Goal: Transaction & Acquisition: Download file/media

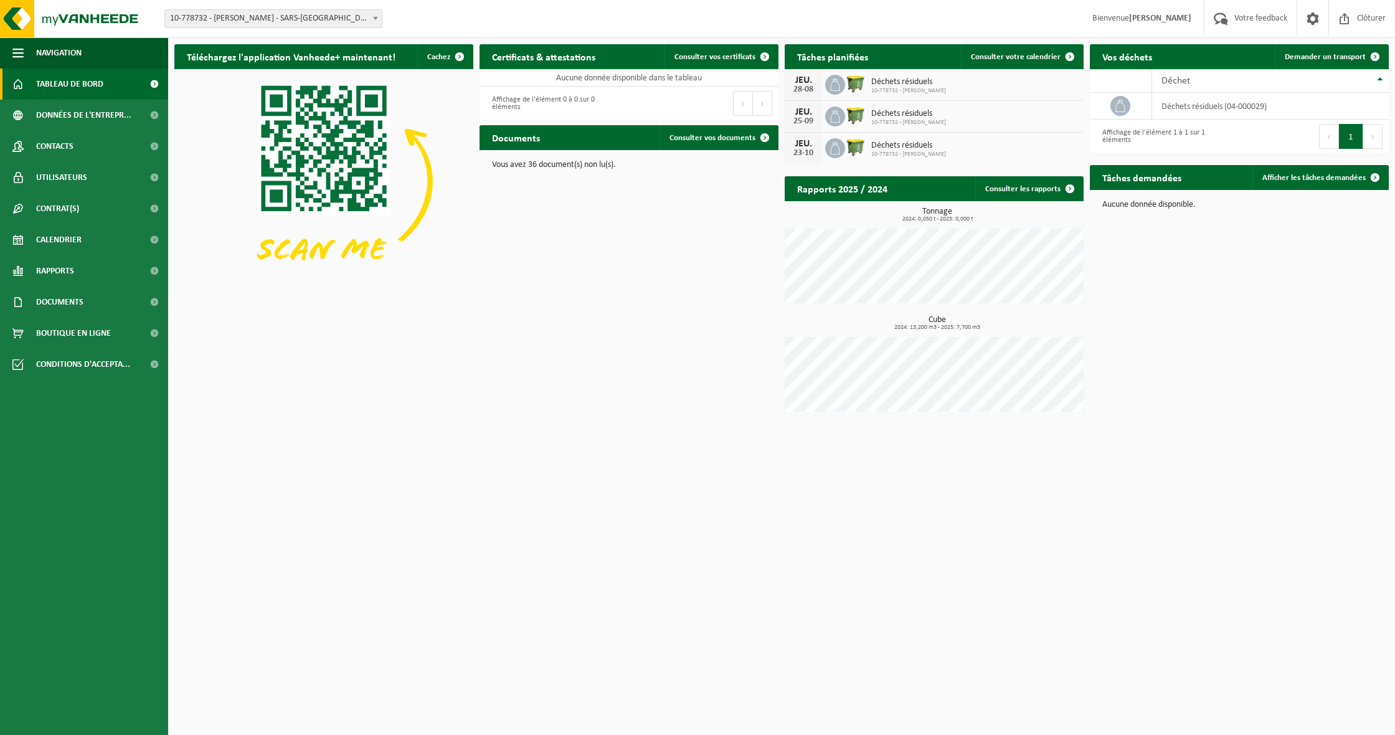
click at [270, 22] on span "10-778732 - [PERSON_NAME] - SARS-[GEOGRAPHIC_DATA]" at bounding box center [273, 18] width 217 height 17
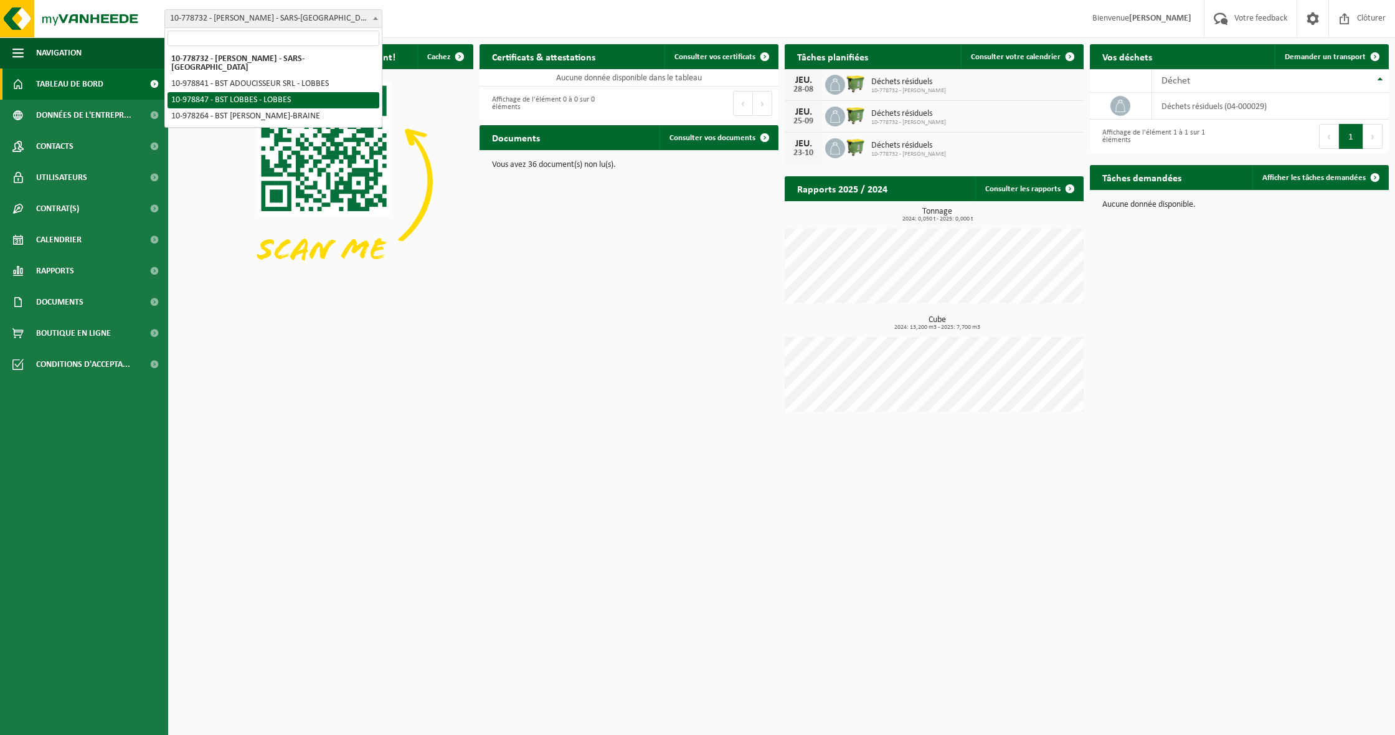
select select "160343"
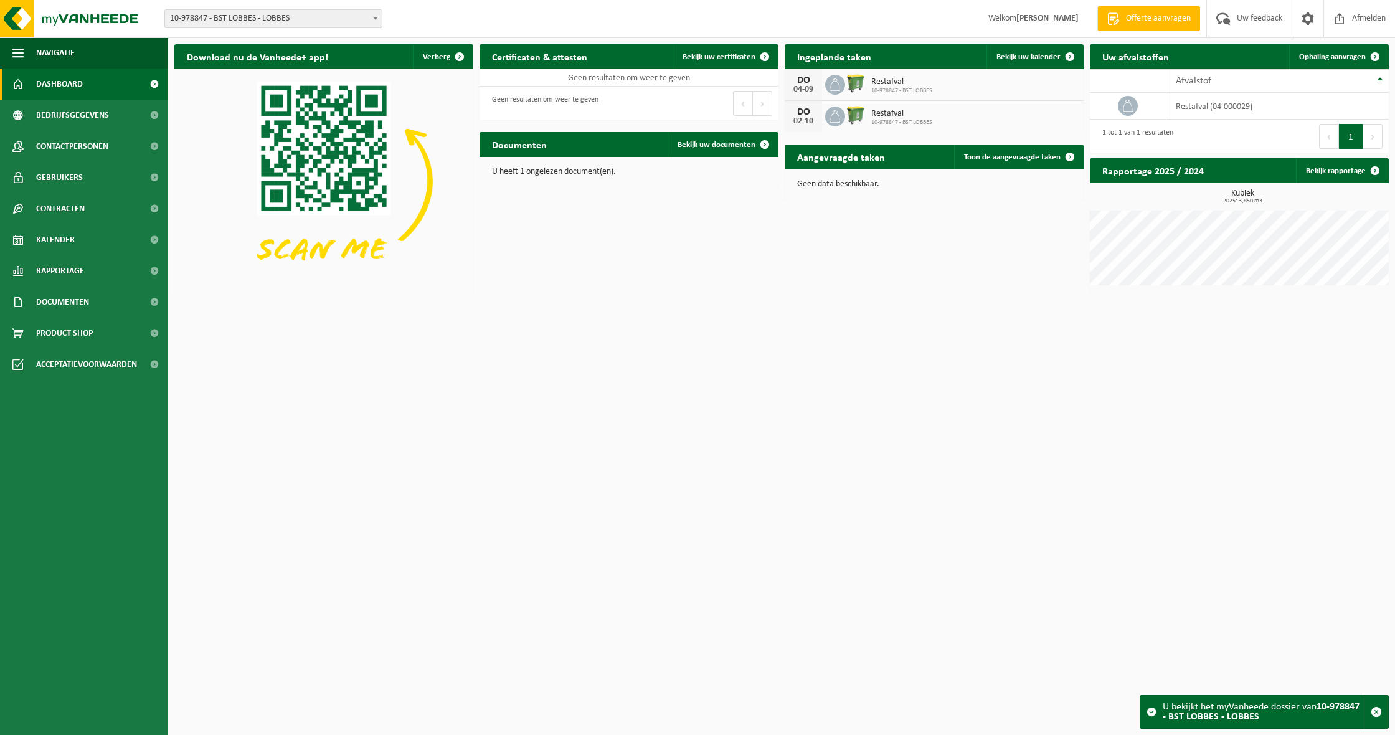
drag, startPoint x: 387, startPoint y: 19, endPoint x: 362, endPoint y: 19, distance: 24.9
click at [387, 19] on form "10-778732 - [PERSON_NAME] - SARS-LA-BUISSIÈRE 10-978841 - BST ADOUCISSEUR SRL -…" at bounding box center [279, 18] width 230 height 7
click at [347, 19] on span "10-978847 - BST LOBBES - LOBBES" at bounding box center [273, 18] width 217 height 17
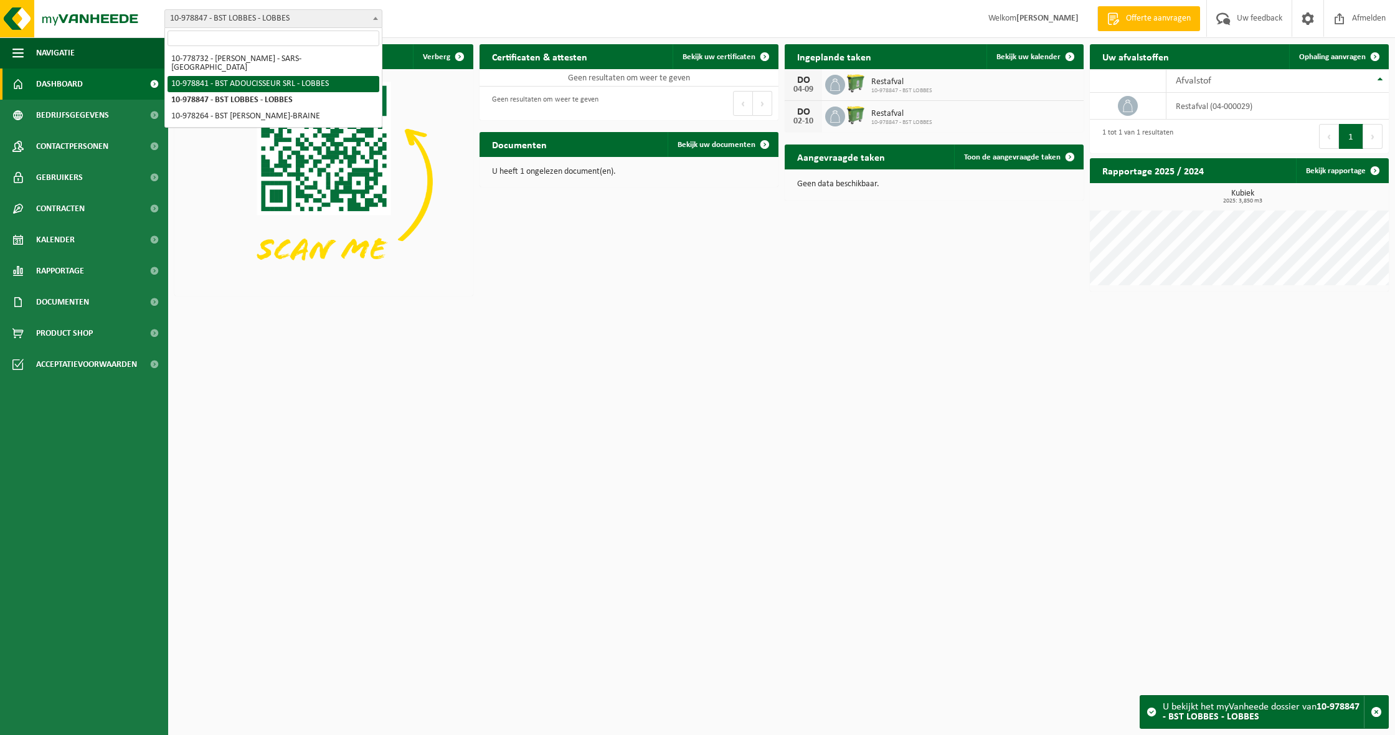
select select "160338"
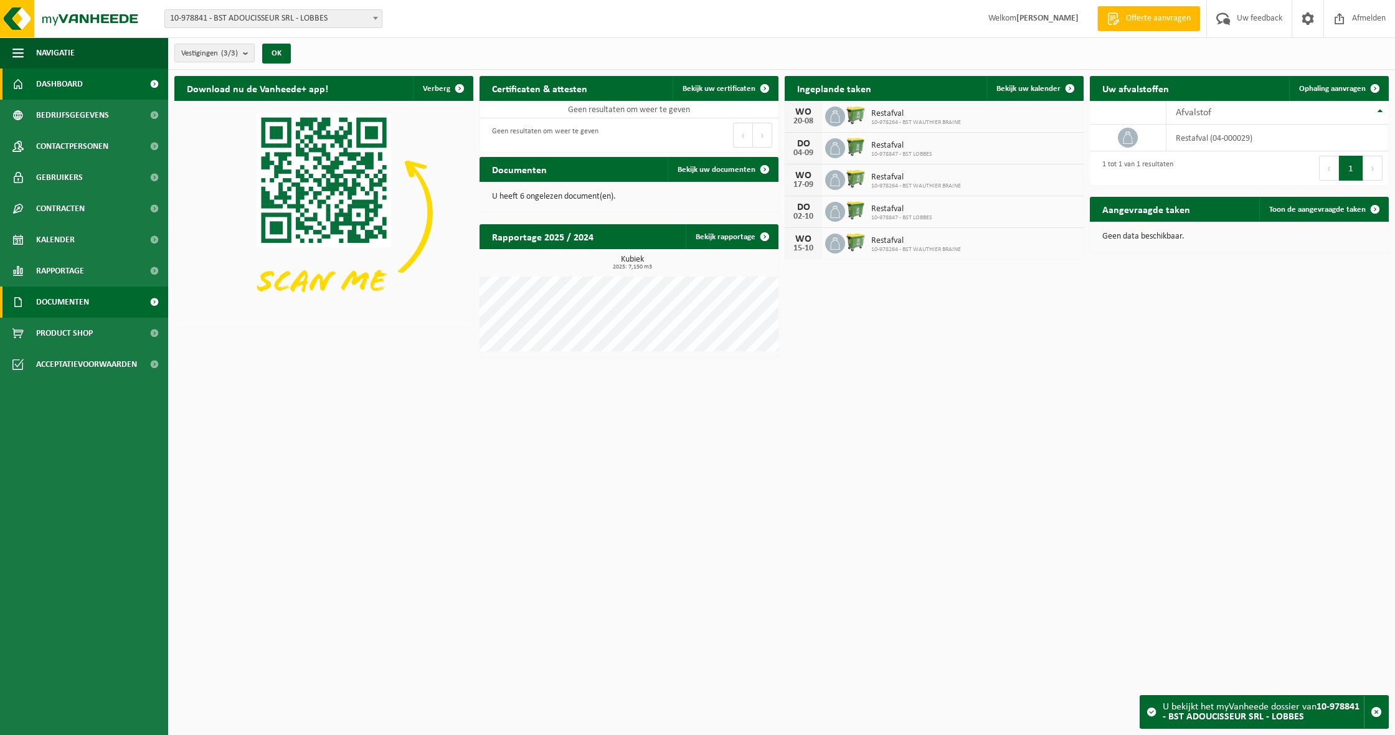
click at [82, 302] on span "Documenten" at bounding box center [62, 302] width 53 height 31
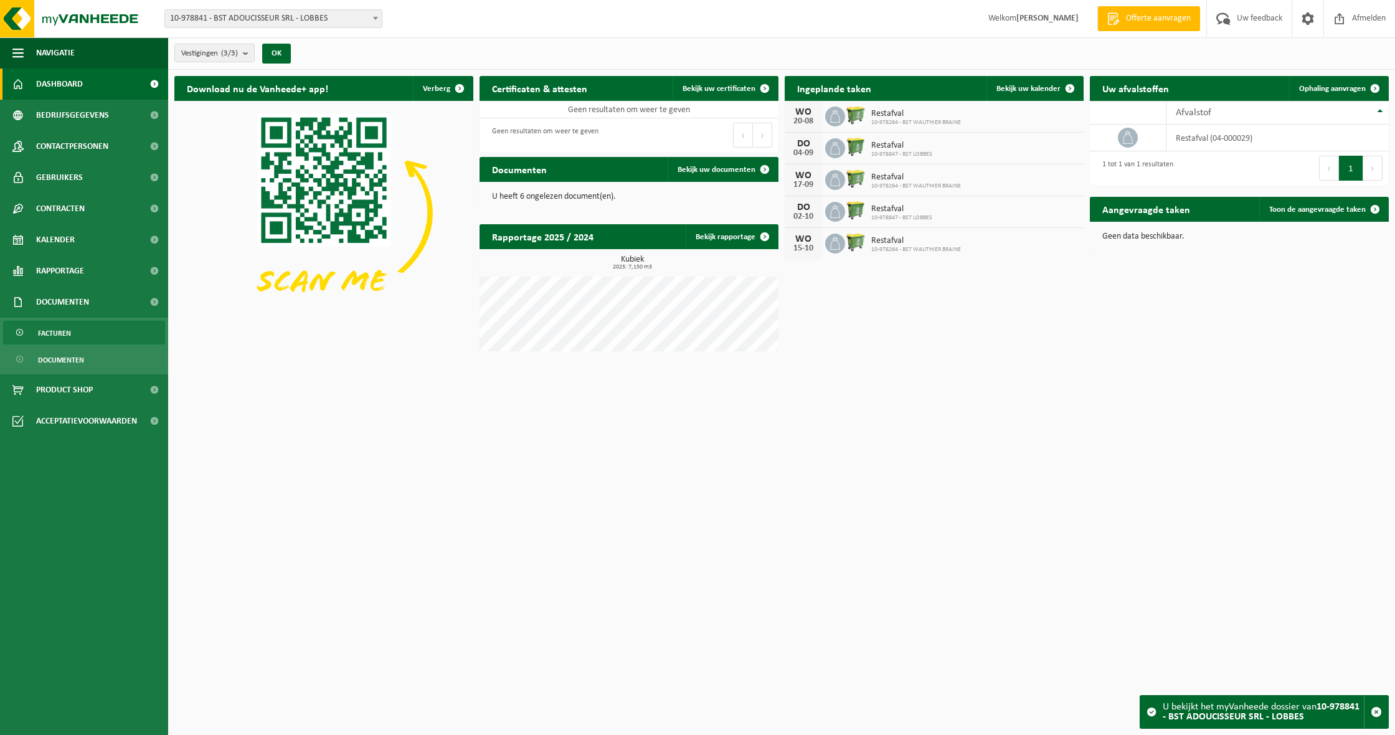
click at [56, 327] on span "Facturen" at bounding box center [54, 333] width 33 height 24
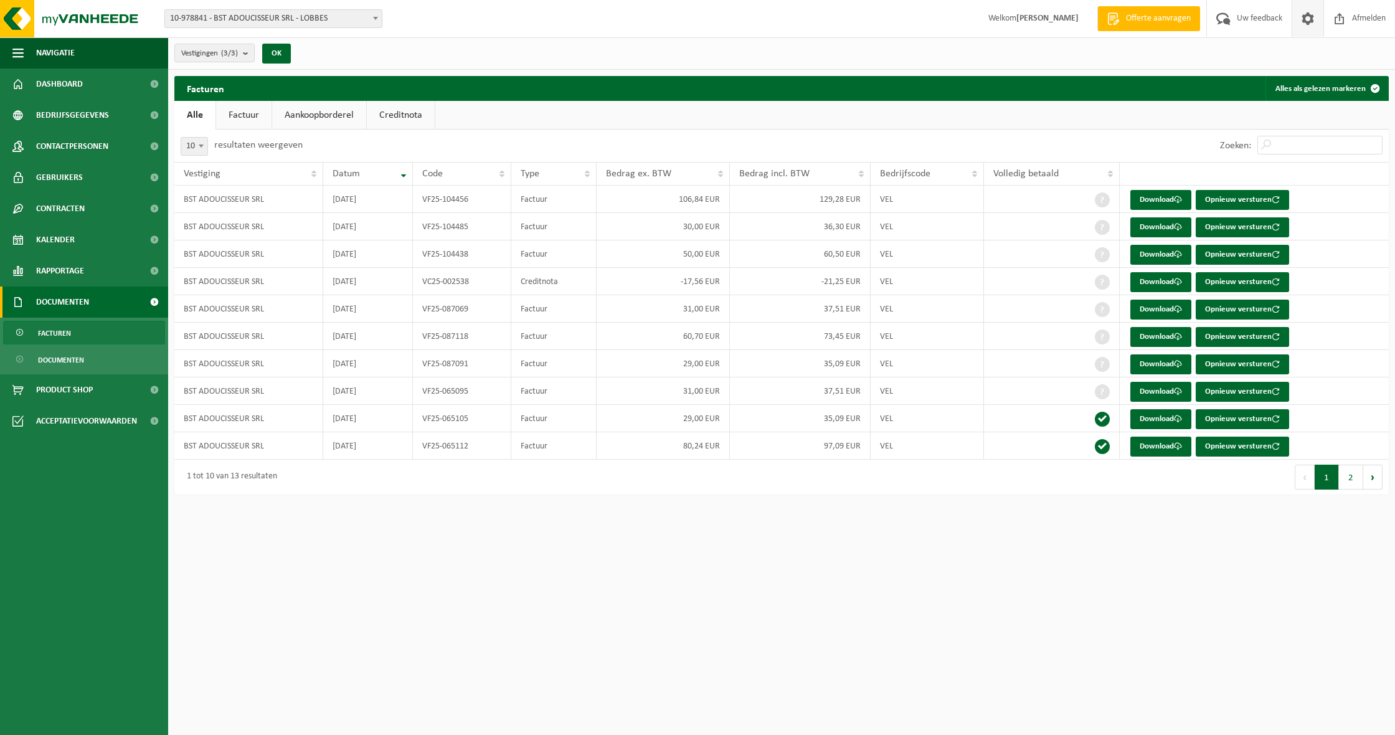
click at [1313, 21] on span at bounding box center [1308, 18] width 19 height 37
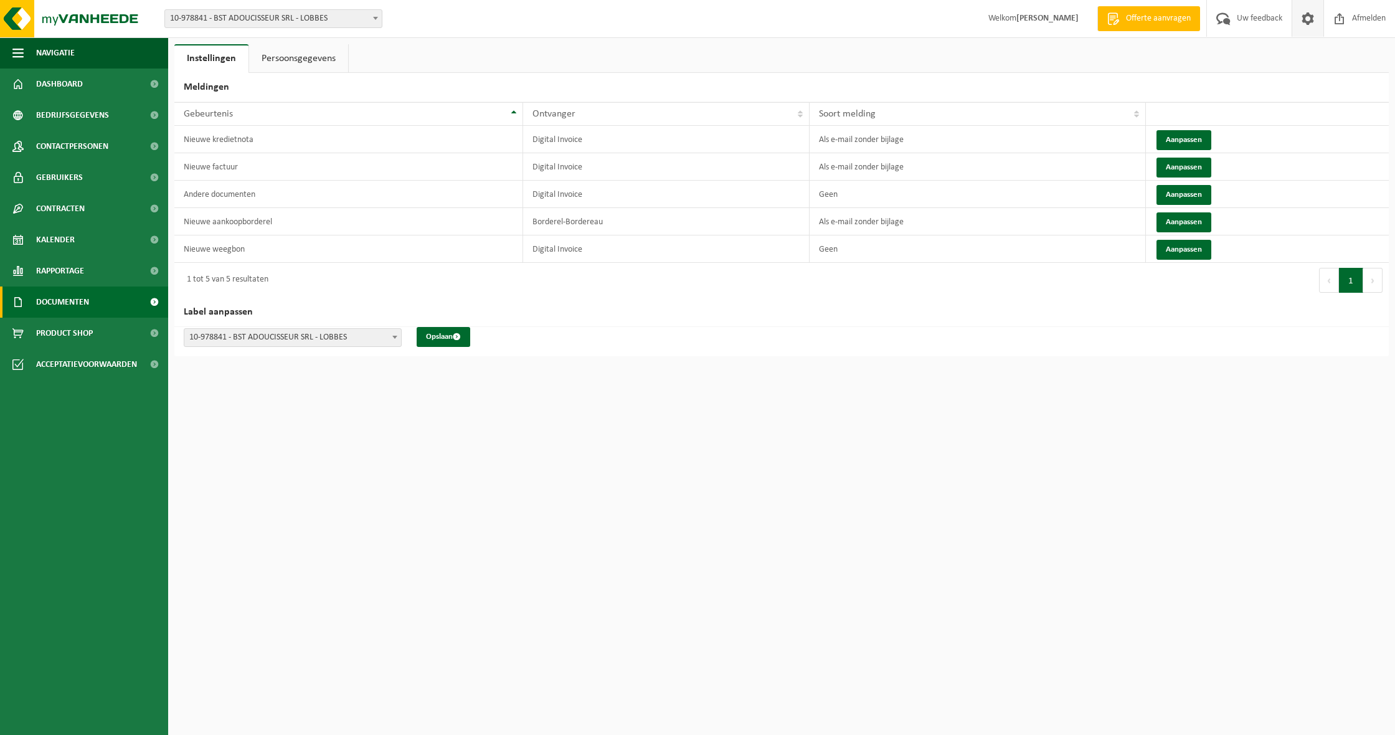
click at [73, 298] on span "Documenten" at bounding box center [62, 302] width 53 height 31
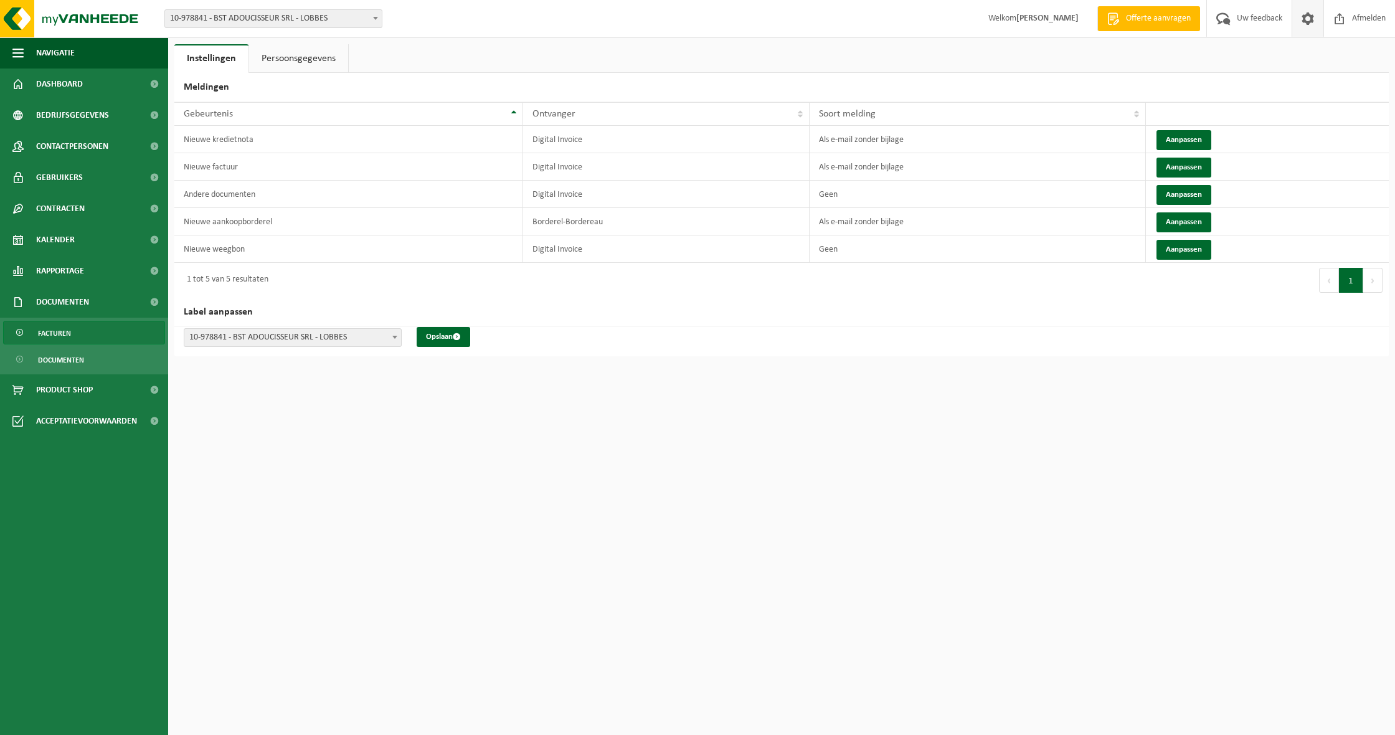
click at [77, 342] on link "Facturen" at bounding box center [84, 333] width 162 height 24
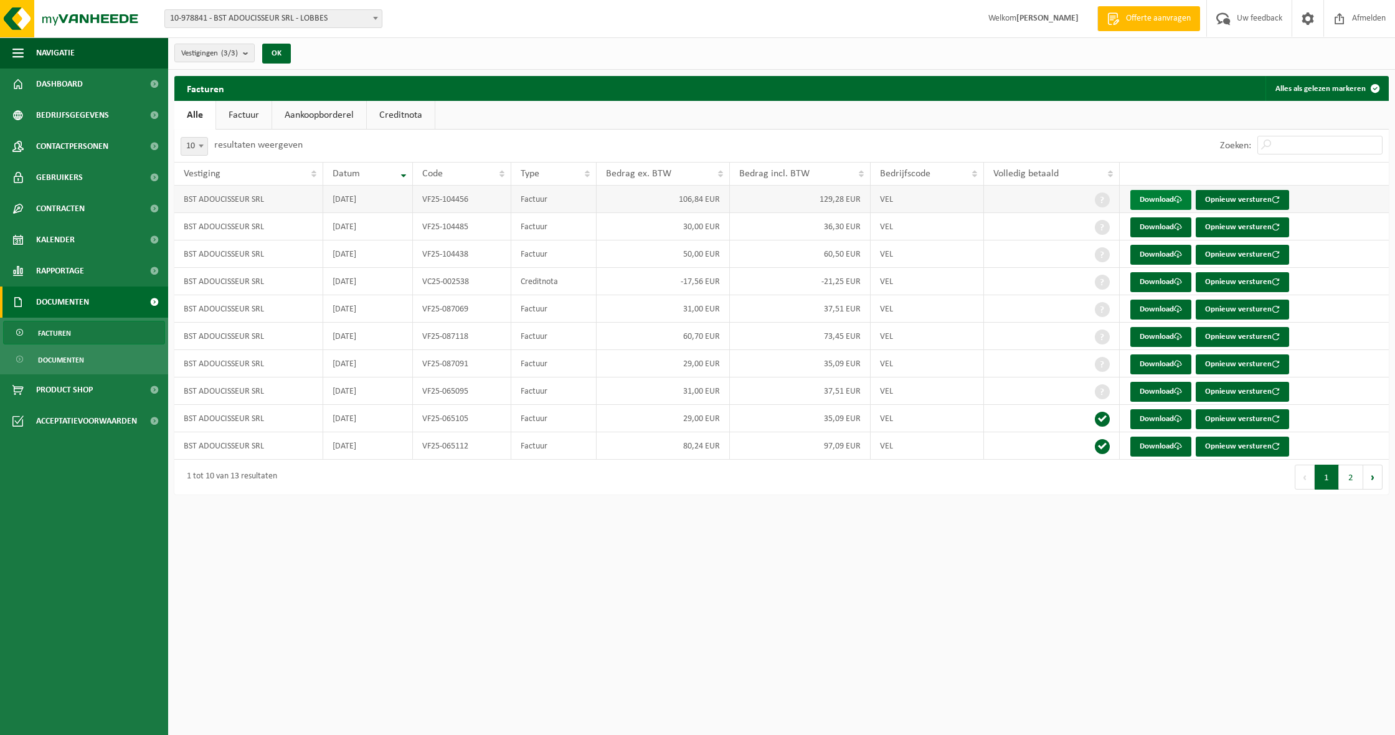
click at [1160, 198] on link "Download" at bounding box center [1161, 200] width 61 height 20
click at [953, 116] on ul "Alle Factuur Aankoopborderel Creditnota" at bounding box center [781, 115] width 1215 height 29
click at [1180, 283] on span at bounding box center [1178, 282] width 8 height 8
click at [1154, 251] on link "Download" at bounding box center [1161, 255] width 61 height 20
click at [1150, 231] on link "Download" at bounding box center [1161, 227] width 61 height 20
